Goal: Task Accomplishment & Management: Use online tool/utility

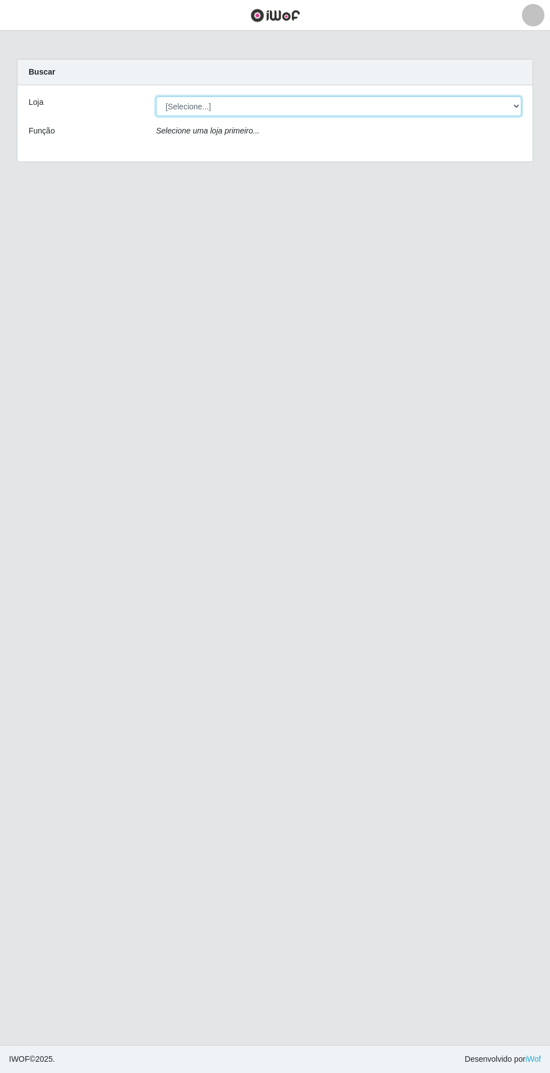
click at [483, 116] on select "[Selecione...] Atacado Vem - Loja 31 [GEOGRAPHIC_DATA]" at bounding box center [338, 107] width 365 height 20
select select "437"
click at [156, 97] on select "[Selecione...] Atacado Vem - Loja 31 [GEOGRAPHIC_DATA]" at bounding box center [338, 107] width 365 height 20
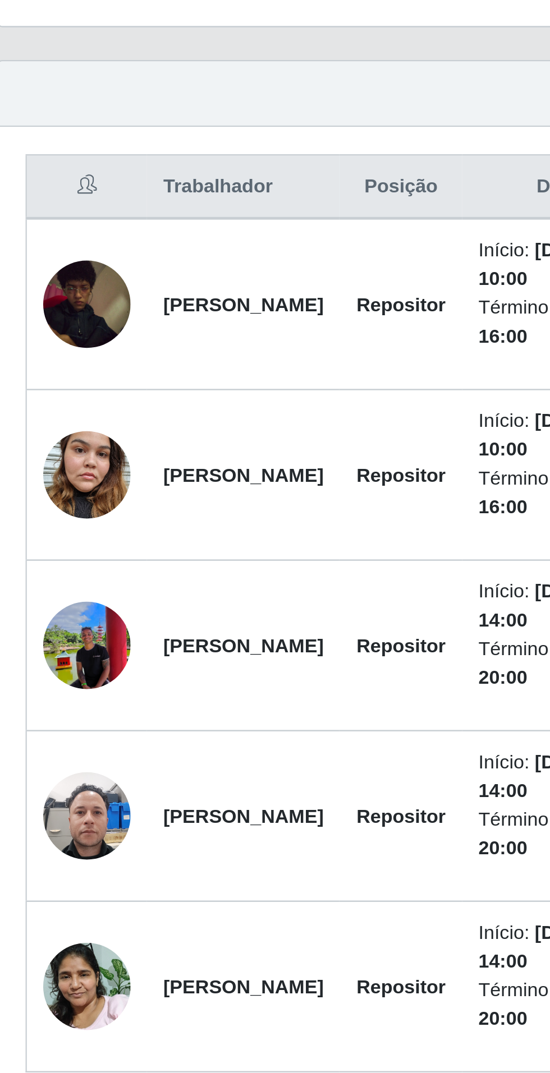
click at [50, 665] on img at bounding box center [54, 667] width 36 height 48
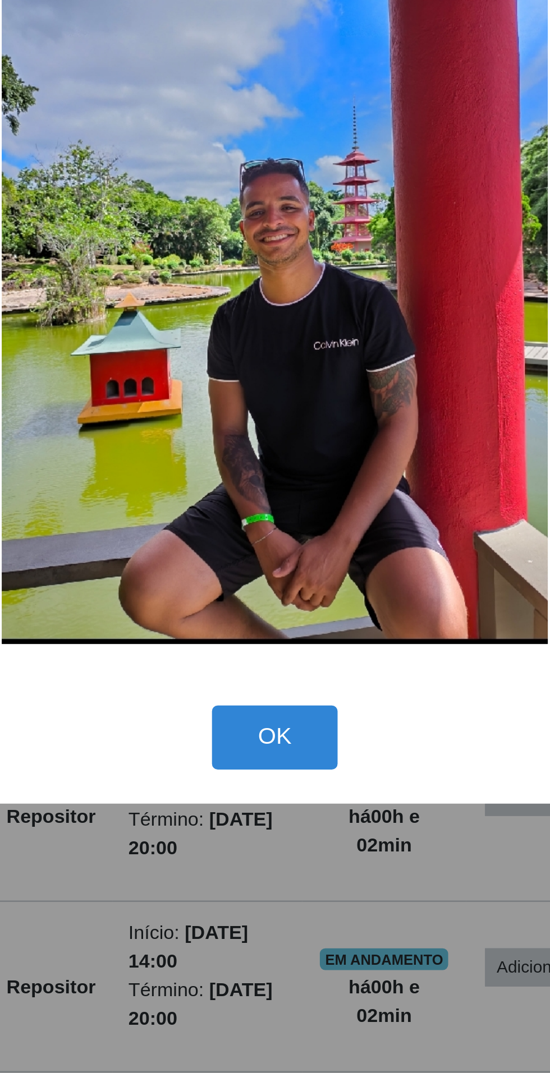
click at [274, 771] on div "× OK Cancel" at bounding box center [275, 536] width 550 height 1073
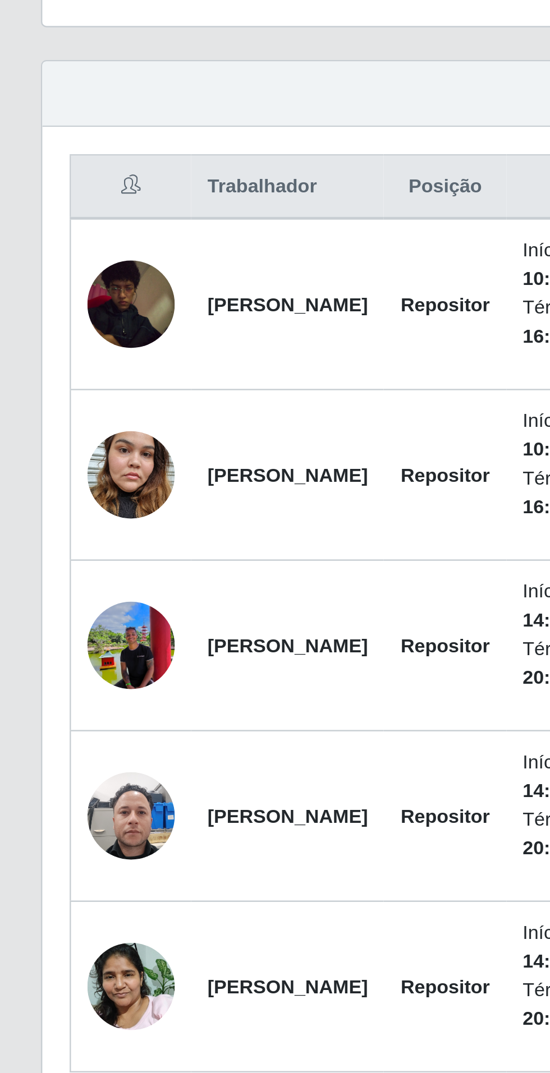
click at [65, 728] on img at bounding box center [54, 737] width 36 height 48
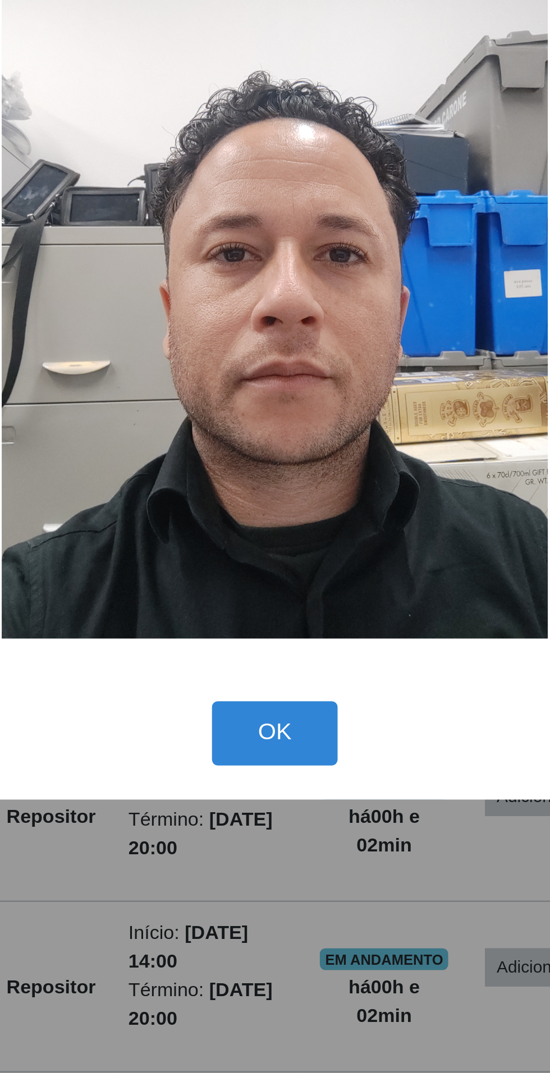
click at [292, 766] on div "× OK Cancel" at bounding box center [275, 536] width 550 height 1073
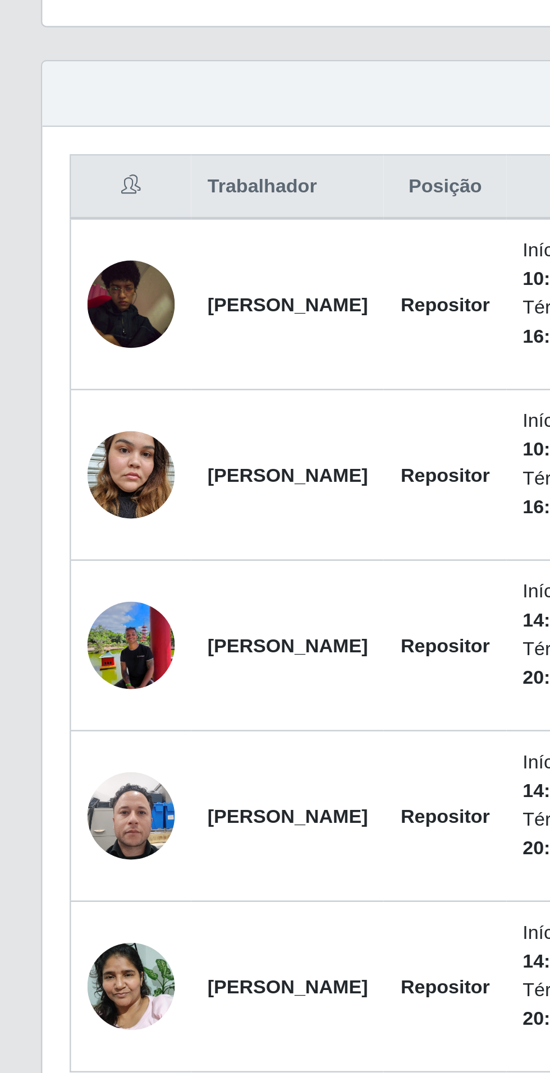
click at [56, 803] on img at bounding box center [54, 807] width 36 height 48
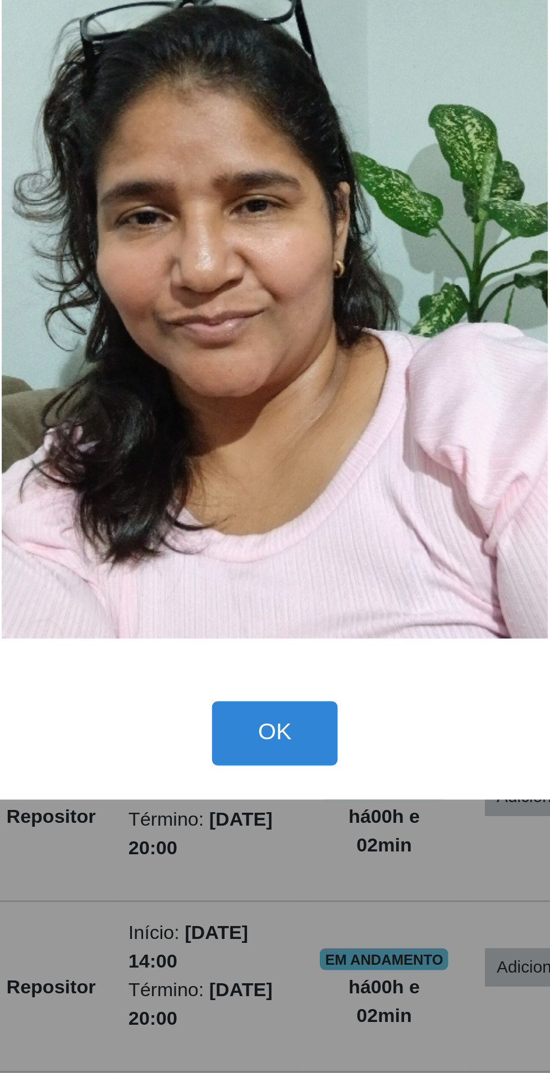
click at [273, 776] on div "× OK Cancel" at bounding box center [275, 536] width 550 height 1073
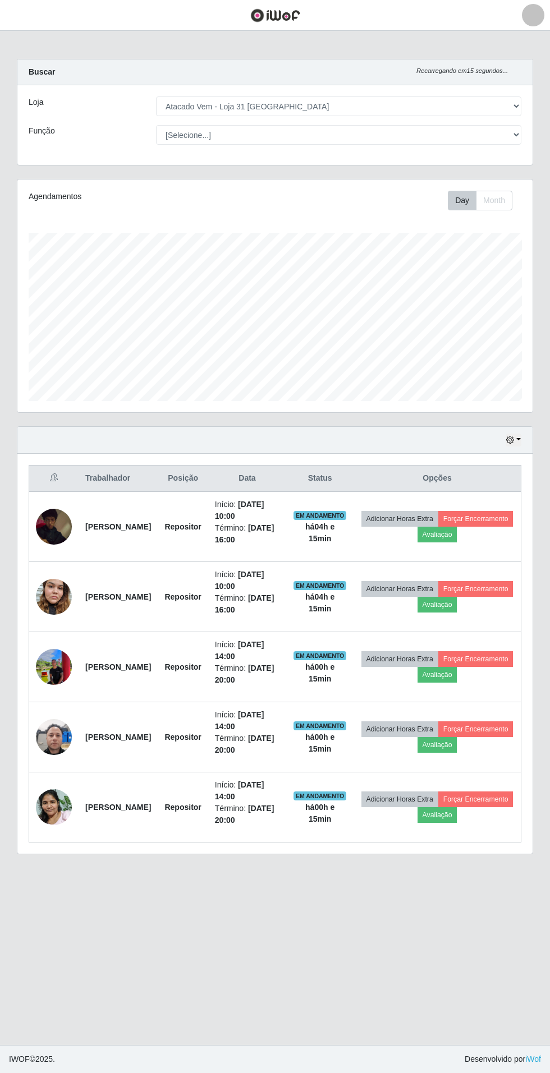
scroll to position [25, 0]
